Goal: Download file/media

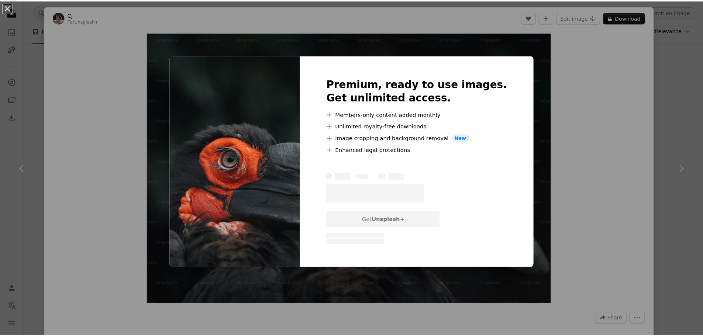
scroll to position [3061, 0]
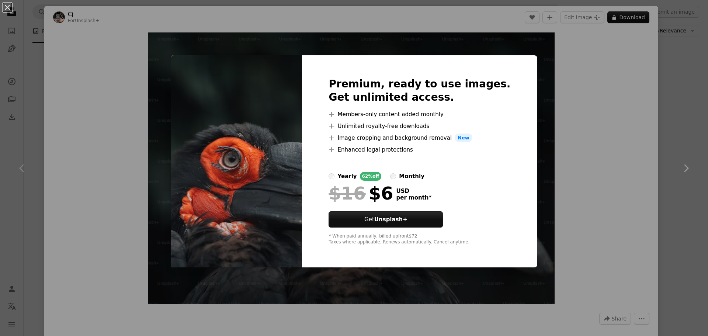
drag, startPoint x: 667, startPoint y: 132, endPoint x: 670, endPoint y: 134, distance: 4.0
click at [668, 133] on div "An X shape Premium, ready to use images. Get unlimited access. A plus sign Memb…" at bounding box center [354, 168] width 708 height 336
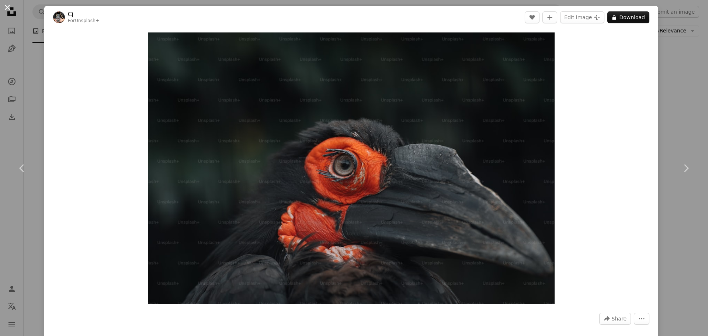
click at [6, 4] on button "An X shape" at bounding box center [7, 7] width 9 height 9
